Goal: Task Accomplishment & Management: Manage account settings

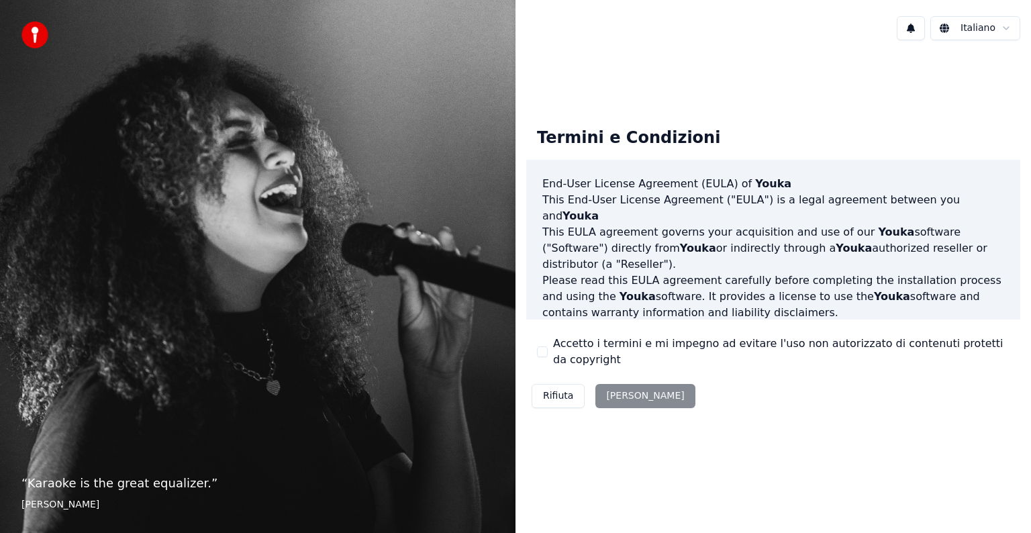
click at [542, 350] on button "Accetto i termini e mi impegno ad evitare l'uso non autorizzato di contenuti pr…" at bounding box center [542, 351] width 11 height 11
click at [638, 395] on button "[PERSON_NAME]" at bounding box center [644, 396] width 99 height 24
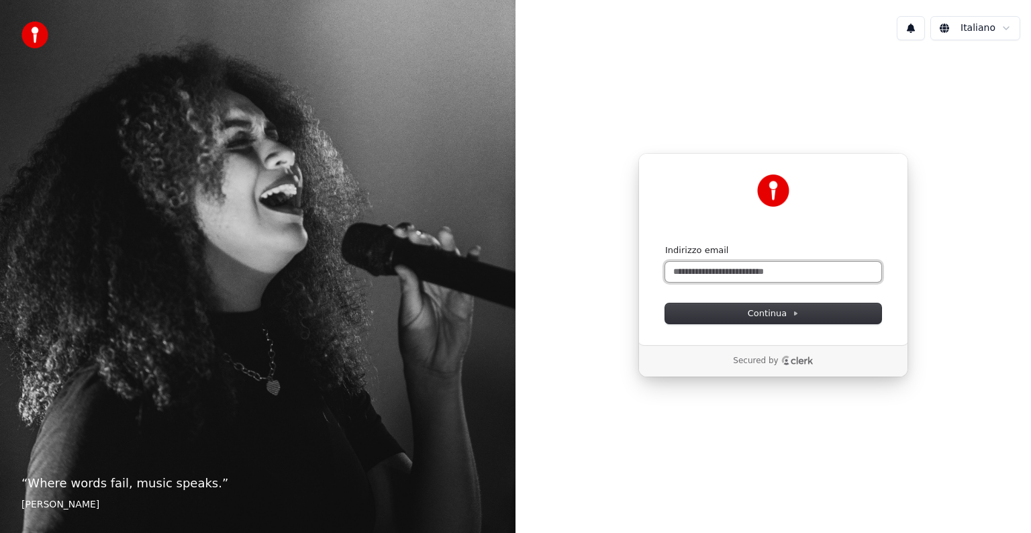
click at [715, 278] on input "Indirizzo email" at bounding box center [773, 272] width 216 height 20
click at [665, 244] on button "submit" at bounding box center [665, 244] width 0 height 0
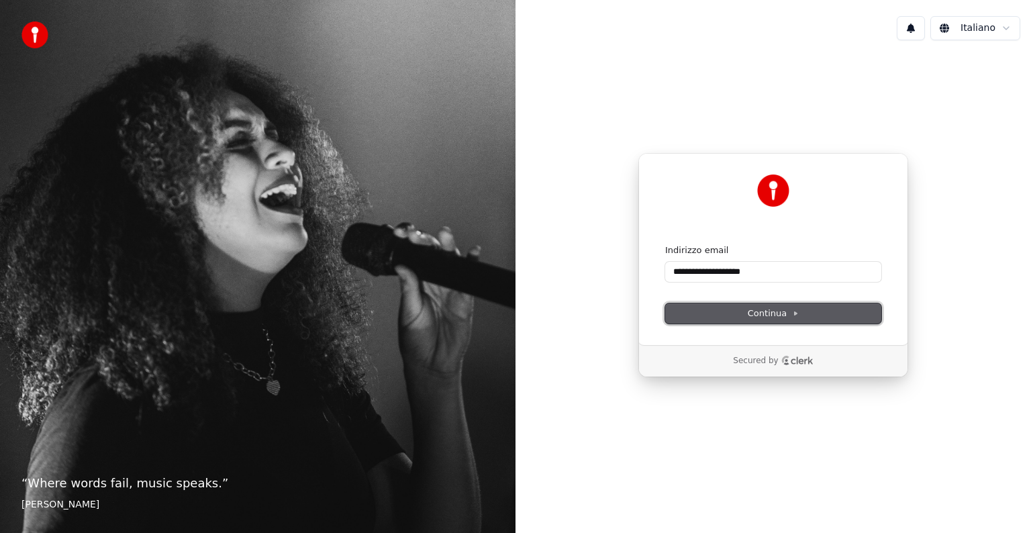
click at [757, 312] on span "Continua" at bounding box center [773, 313] width 51 height 12
click at [766, 273] on input "**********" at bounding box center [773, 272] width 216 height 20
click at [763, 322] on button "Continua" at bounding box center [773, 313] width 216 height 20
type input "**********"
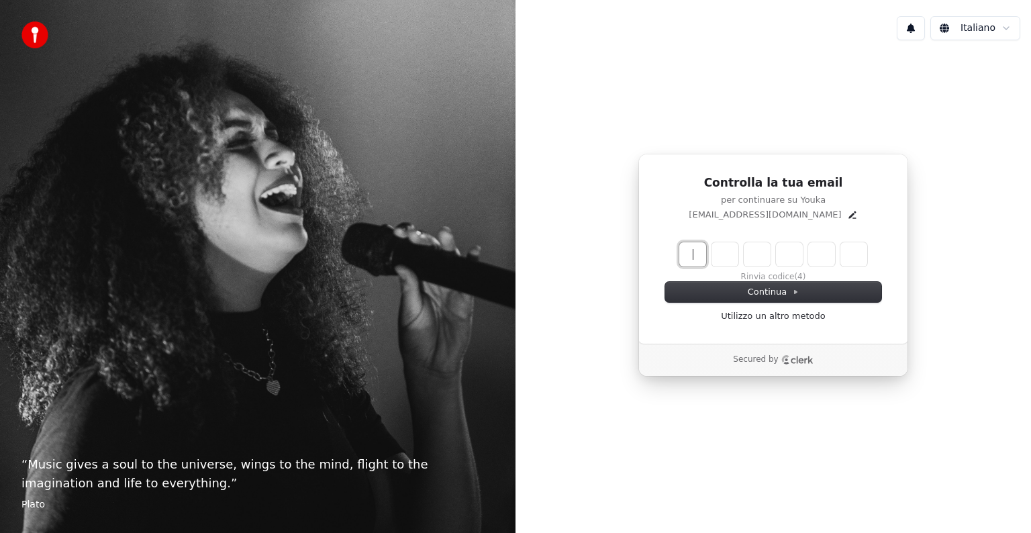
click at [683, 245] on input "Enter verification code" at bounding box center [786, 254] width 215 height 24
type input "******"
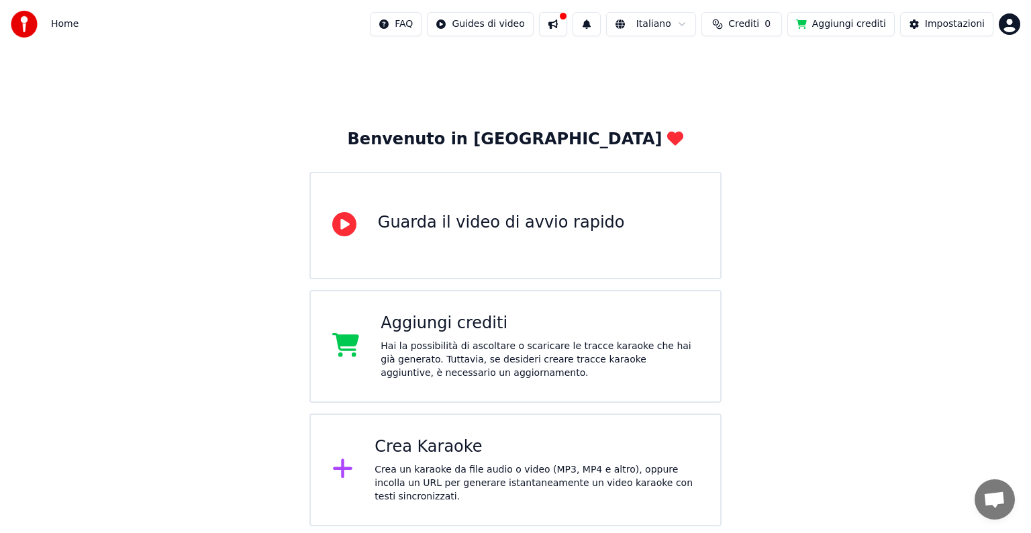
click at [454, 456] on div "Crea Karaoke" at bounding box center [537, 446] width 324 height 21
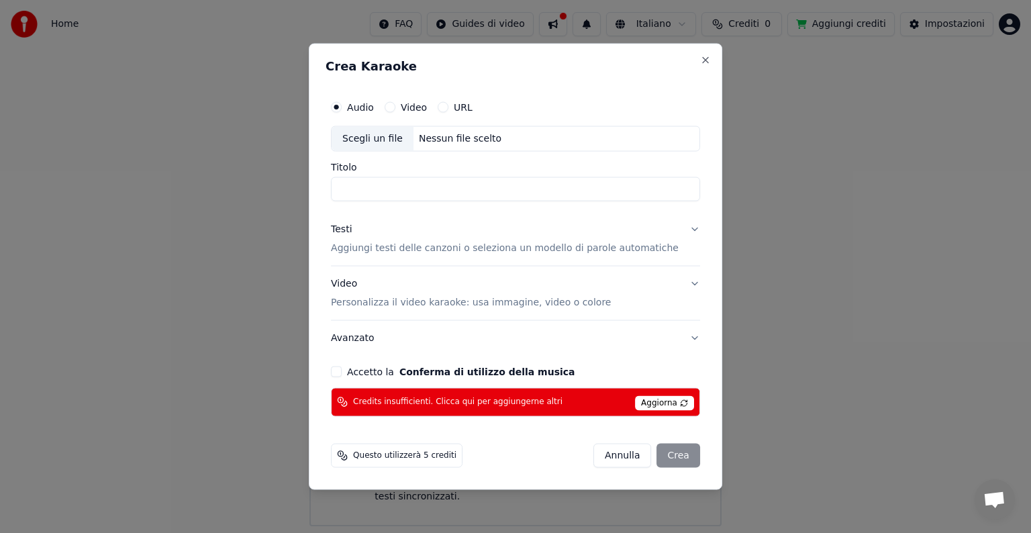
click at [661, 406] on span "Aggiorna" at bounding box center [664, 402] width 59 height 15
click at [604, 458] on button "Annulla" at bounding box center [622, 455] width 58 height 24
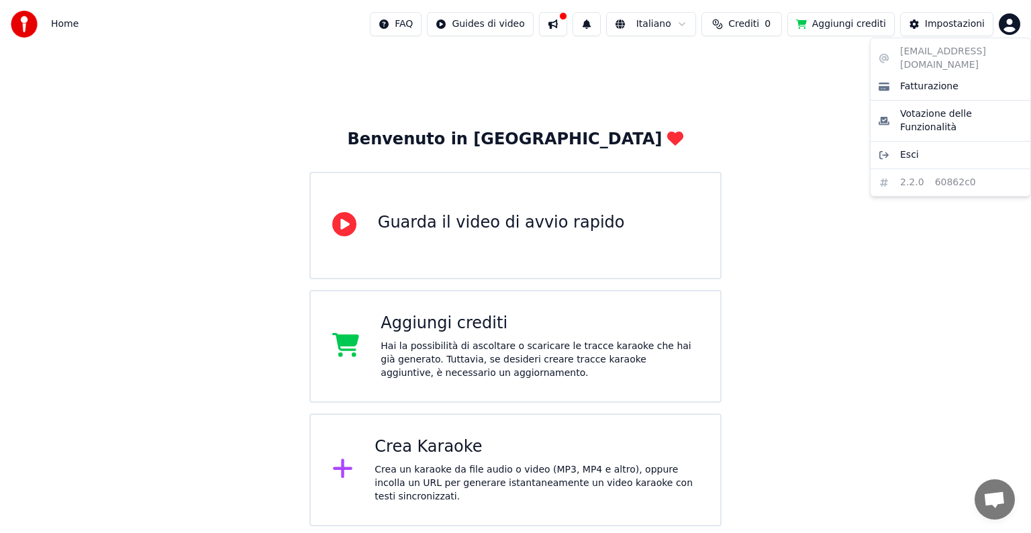
click at [1002, 25] on html "Home FAQ Guides di video Italiano Crediti 0 Aggiungi crediti Impostazioni Benve…" at bounding box center [515, 263] width 1031 height 526
click at [958, 19] on html "Home FAQ Guides di video Italiano Crediti 0 Aggiungi crediti Impostazioni Benve…" at bounding box center [515, 263] width 1031 height 526
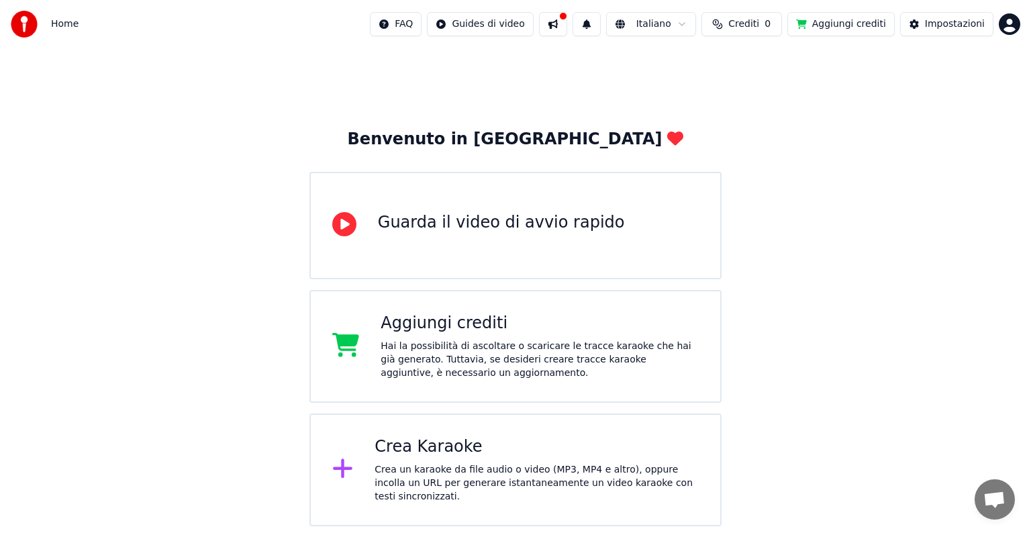
click at [958, 19] on div "Impostazioni" at bounding box center [955, 23] width 60 height 13
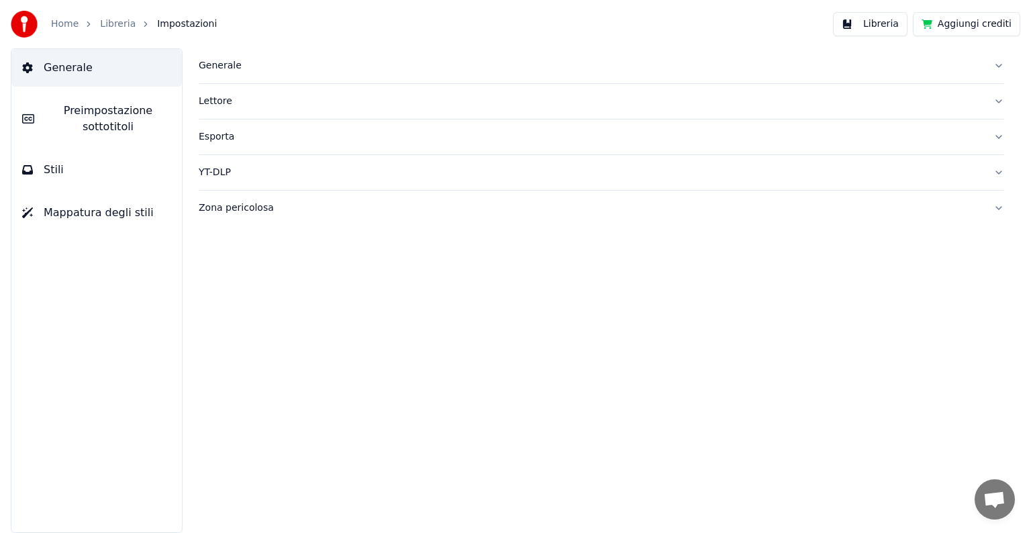
click at [266, 67] on div "Generale" at bounding box center [591, 65] width 784 height 13
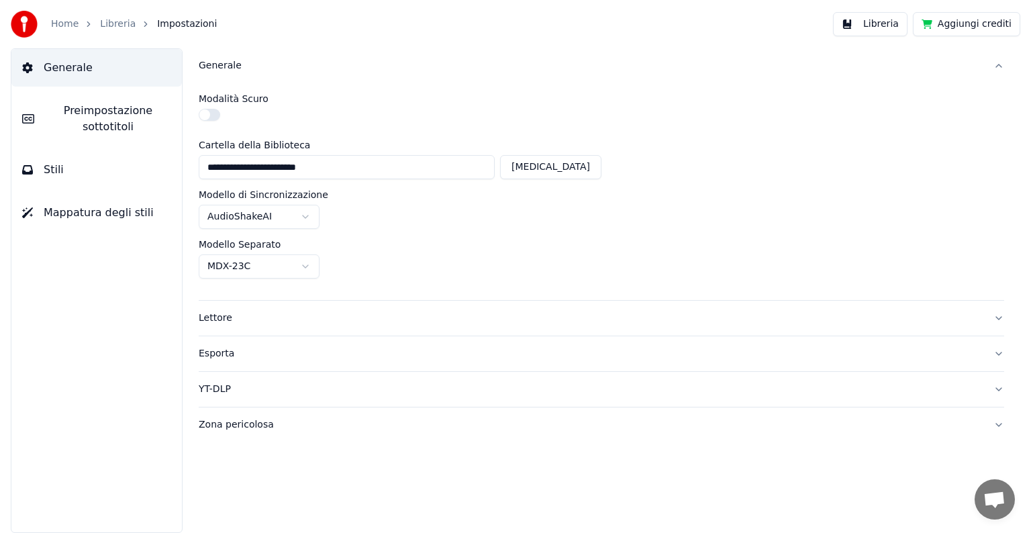
click at [247, 311] on div "Lettore" at bounding box center [591, 317] width 784 height 13
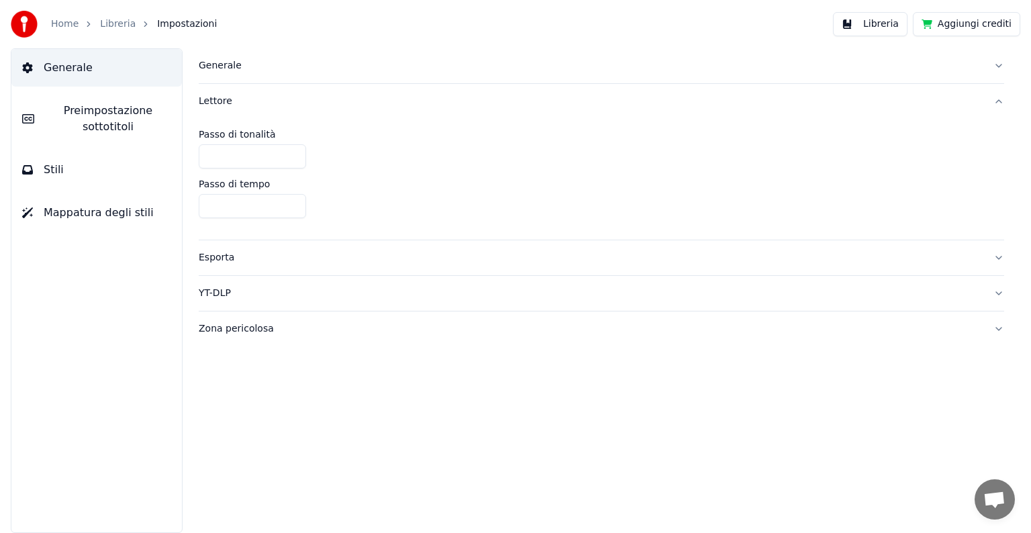
click at [250, 253] on div "Esporta" at bounding box center [591, 257] width 784 height 13
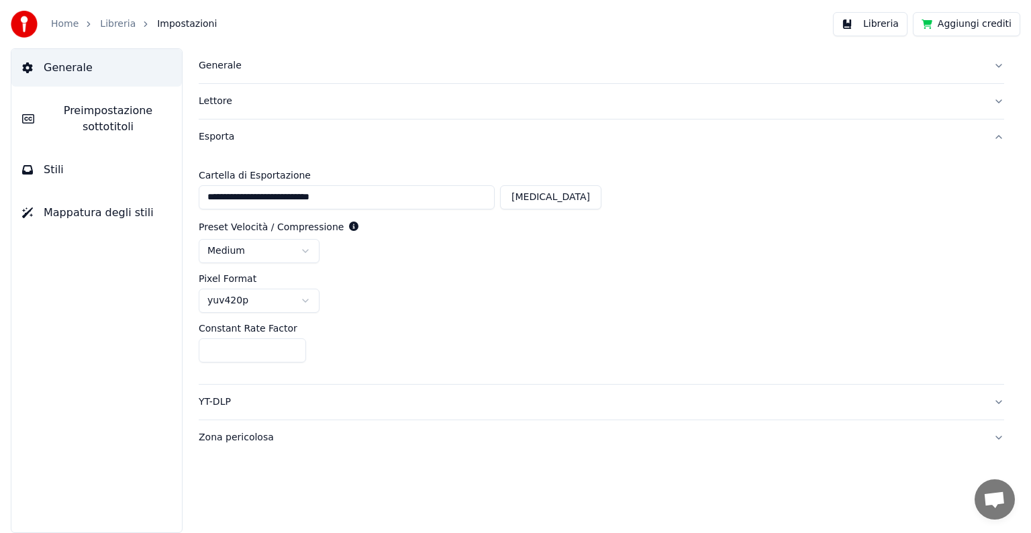
click at [247, 400] on div "YT-DLP" at bounding box center [591, 401] width 784 height 13
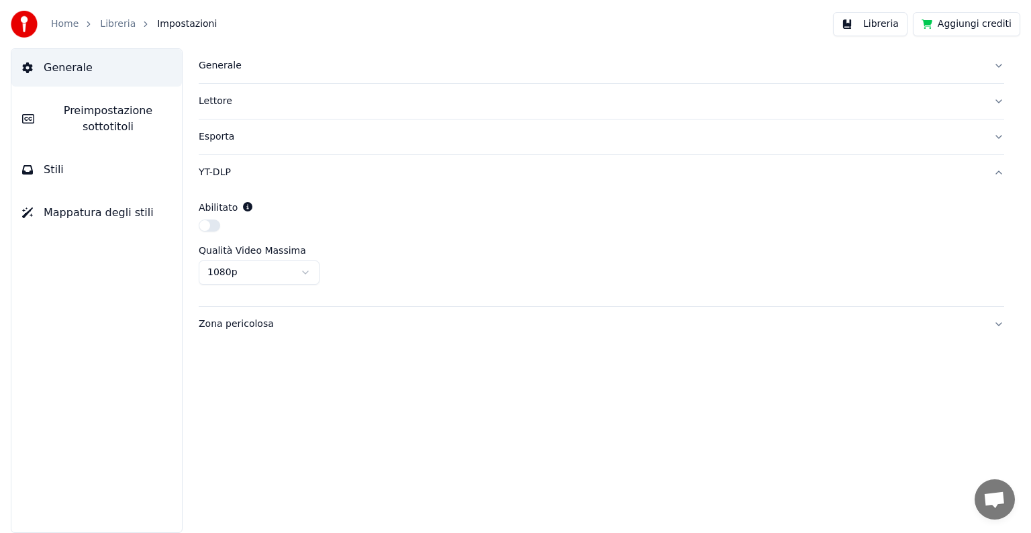
click at [277, 324] on div "Zona pericolosa" at bounding box center [591, 324] width 784 height 13
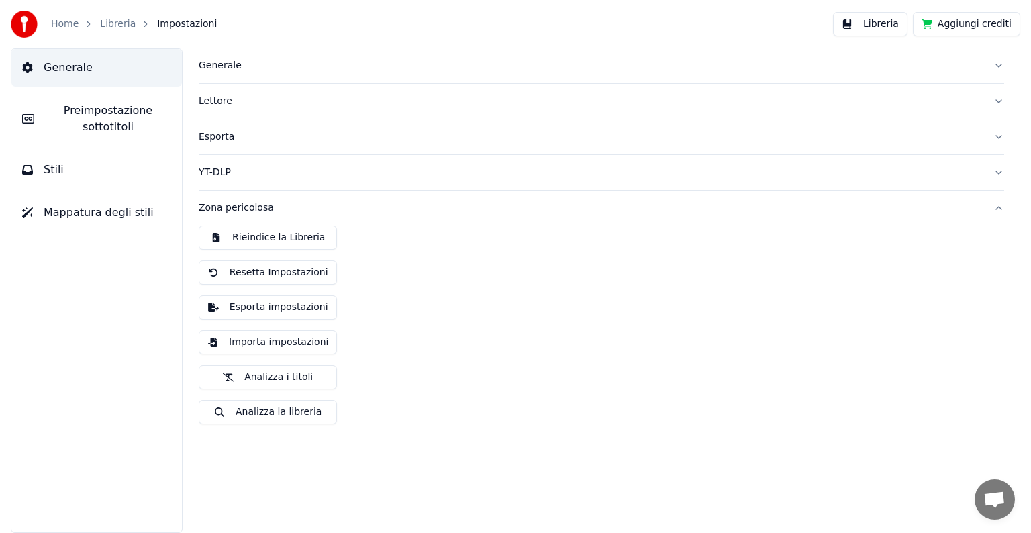
click at [70, 23] on link "Home" at bounding box center [65, 23] width 28 height 13
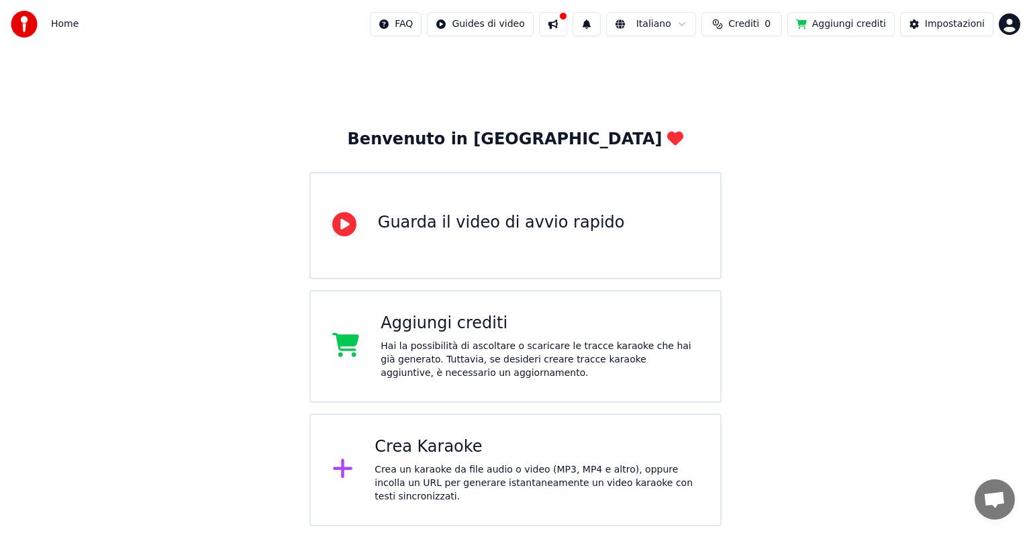
click at [978, 27] on div "Impostazioni" at bounding box center [955, 23] width 60 height 13
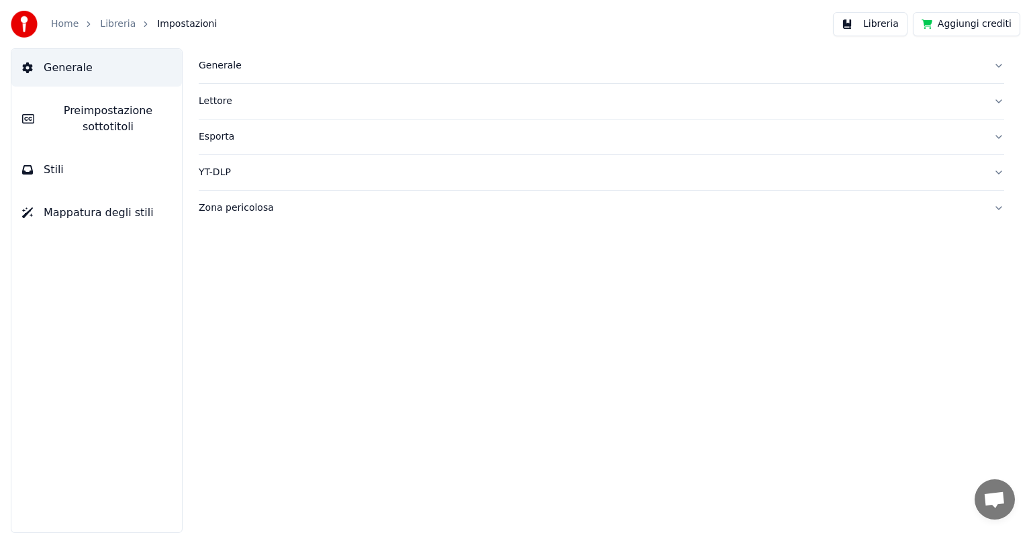
click at [951, 21] on button "Aggiungi crediti" at bounding box center [966, 24] width 107 height 24
